Goal: Check status: Check status

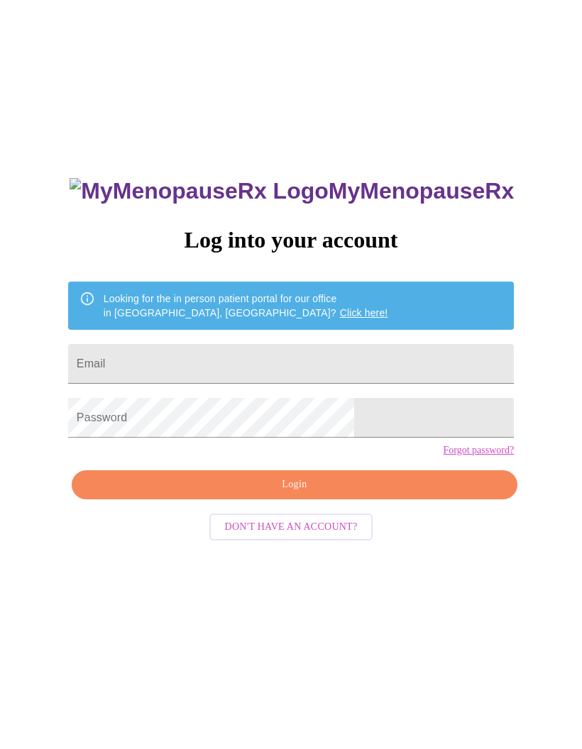
click at [373, 355] on input "Email" at bounding box center [291, 364] width 446 height 40
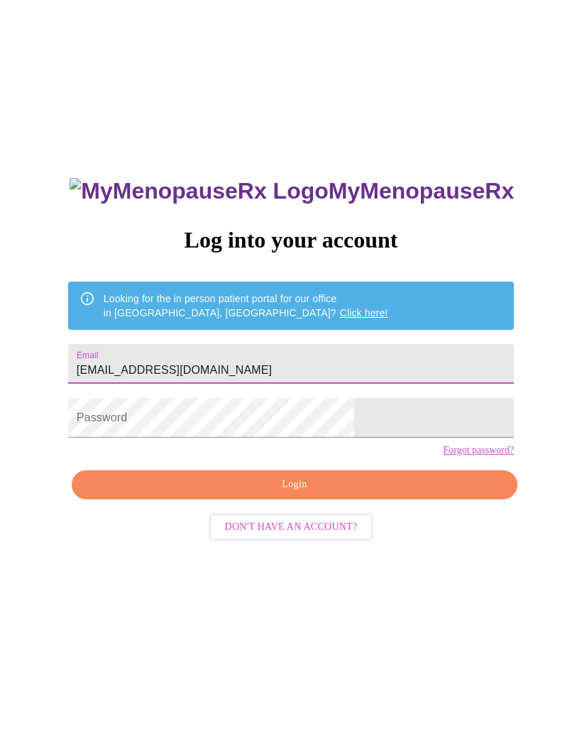
type input "[EMAIL_ADDRESS][DOMAIN_NAME]"
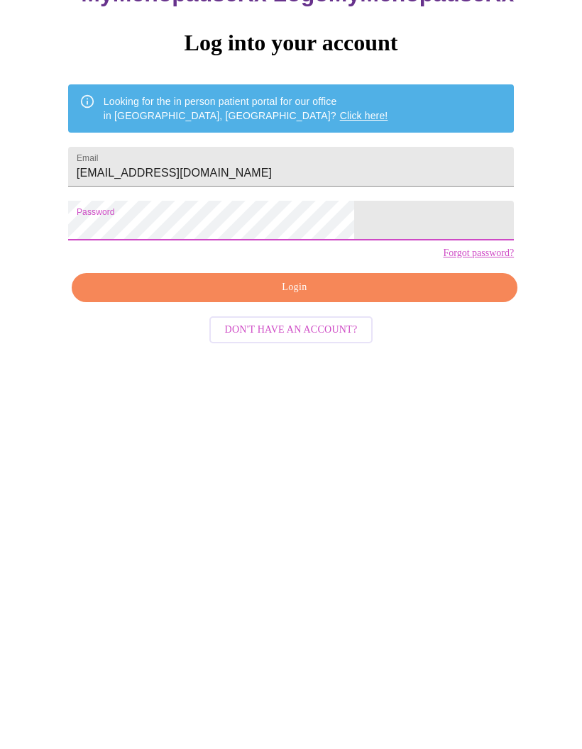
click at [388, 476] on span "Login" at bounding box center [294, 485] width 413 height 18
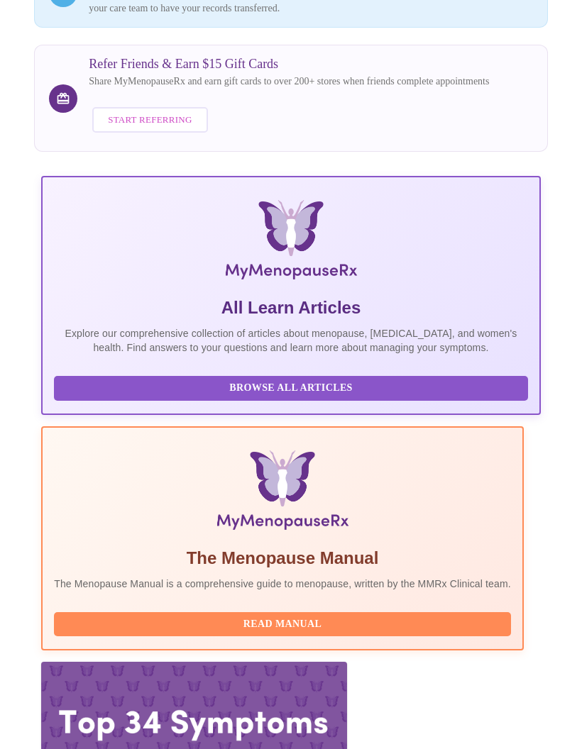
scroll to position [195, 0]
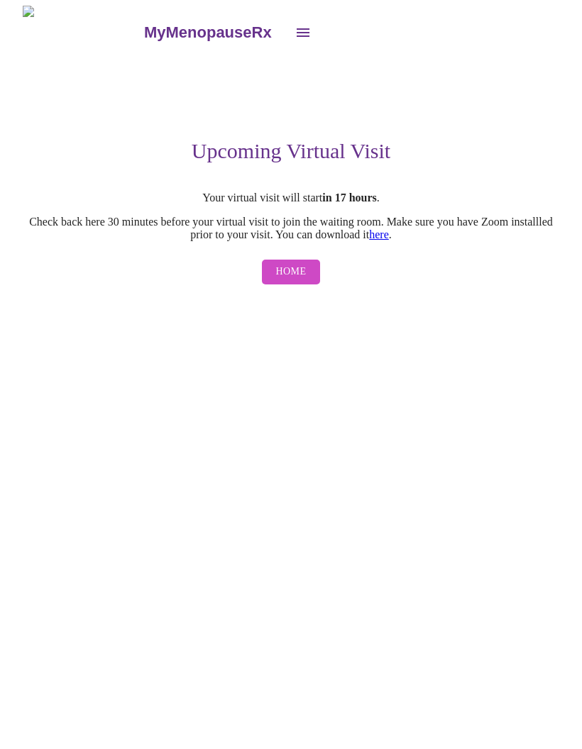
click at [273, 282] on button "Home" at bounding box center [291, 272] width 59 height 25
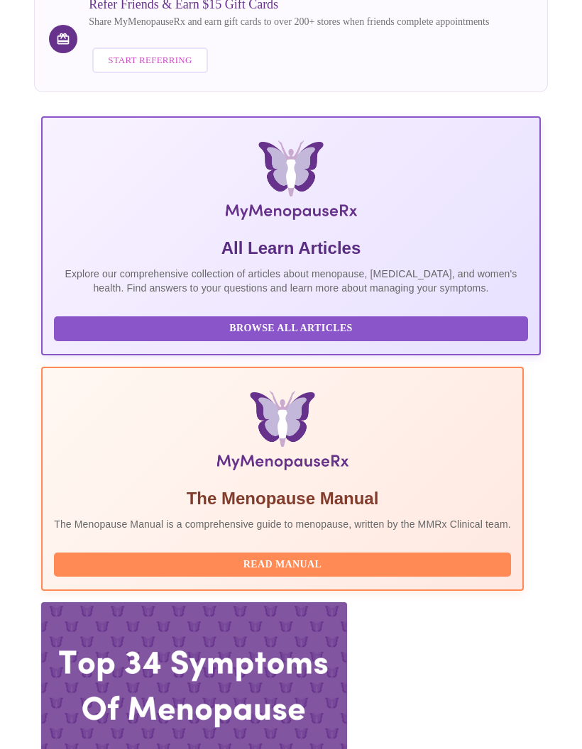
scroll to position [195, 0]
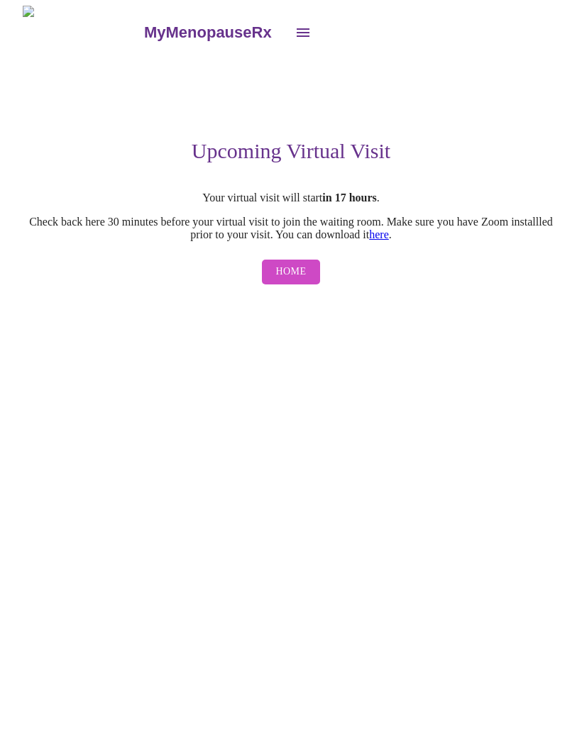
click at [282, 281] on span "Home" at bounding box center [291, 272] width 31 height 18
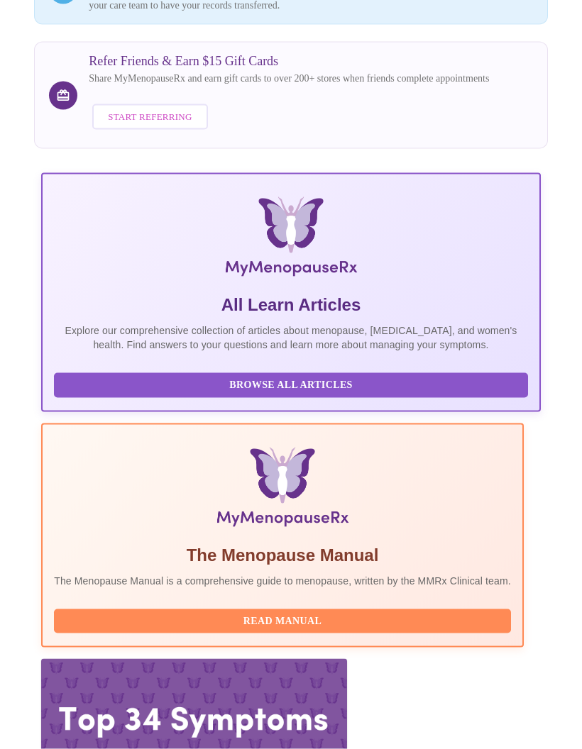
scroll to position [195, 0]
